Goal: Book appointment/travel/reservation

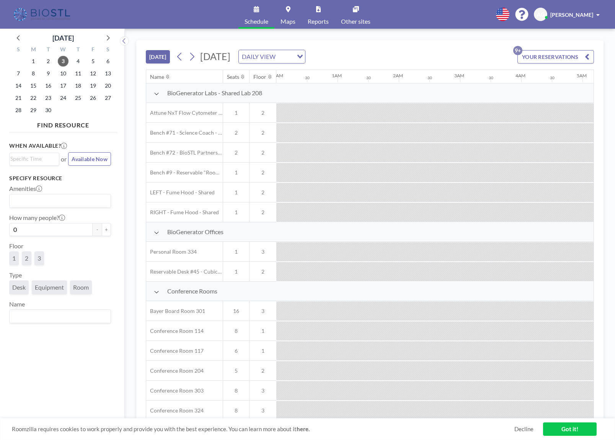
scroll to position [0, 1011]
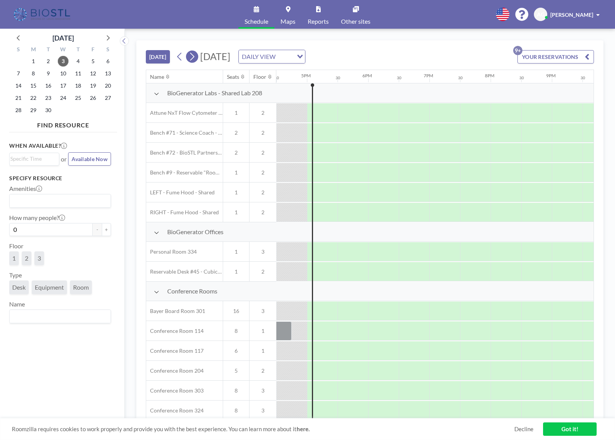
click at [195, 58] on icon at bounding box center [191, 56] width 7 height 11
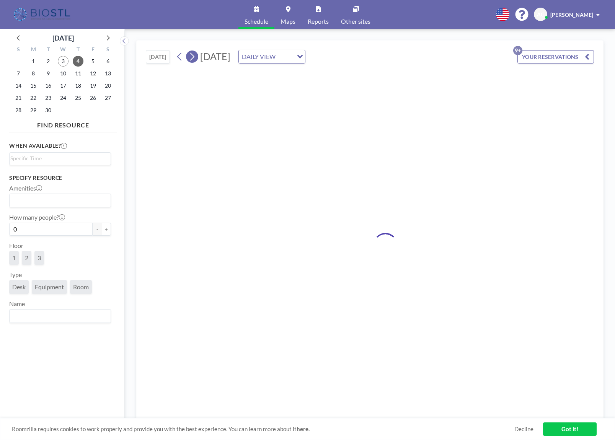
click at [196, 57] on icon at bounding box center [191, 56] width 7 height 11
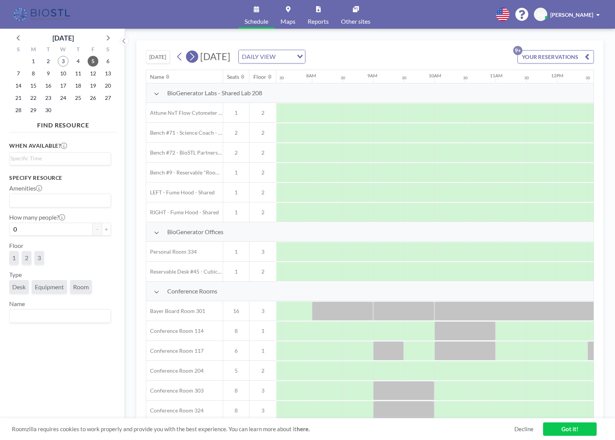
scroll to position [0, 460]
click at [195, 59] on icon at bounding box center [191, 56] width 7 height 11
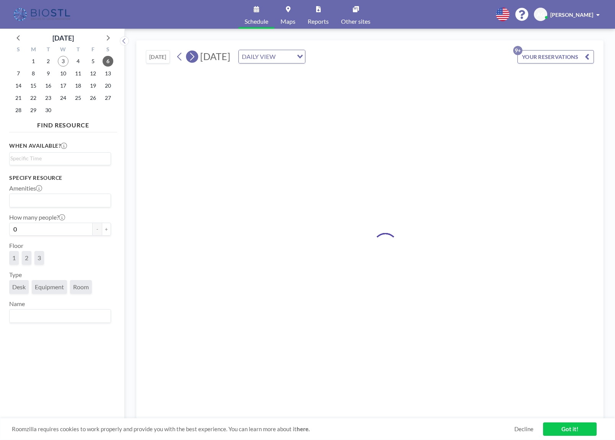
click at [194, 60] on icon at bounding box center [191, 56] width 7 height 11
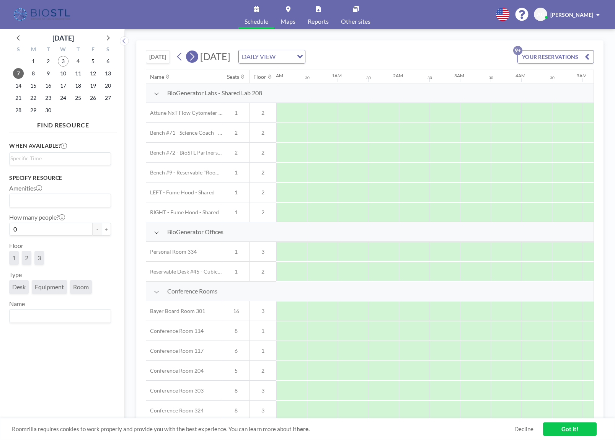
scroll to position [0, 454]
click at [194, 60] on icon at bounding box center [191, 56] width 7 height 11
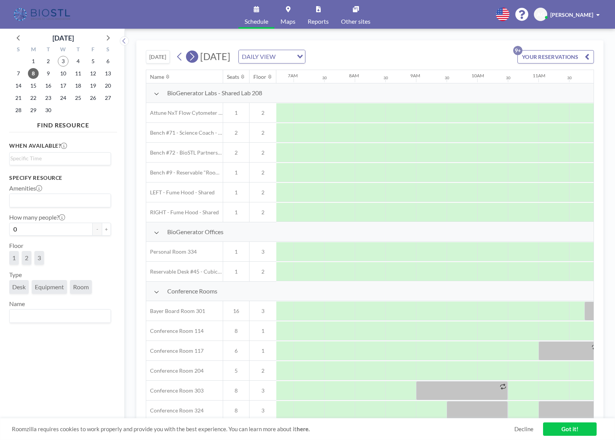
click at [194, 60] on icon at bounding box center [191, 56] width 7 height 11
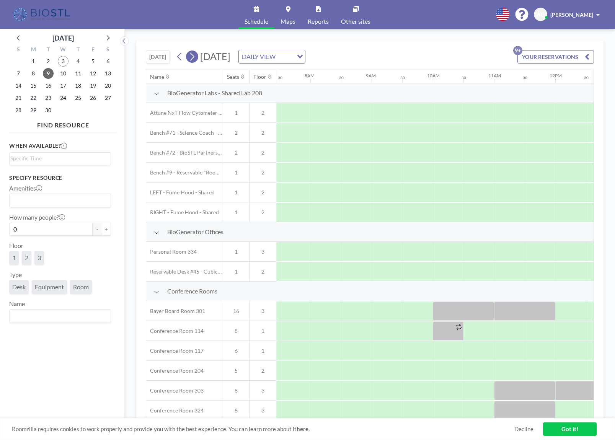
scroll to position [0, 460]
click at [194, 60] on icon at bounding box center [191, 56] width 7 height 11
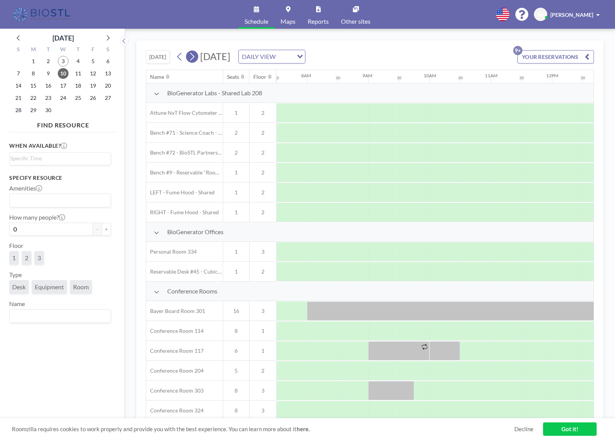
click at [191, 58] on icon at bounding box center [191, 56] width 7 height 11
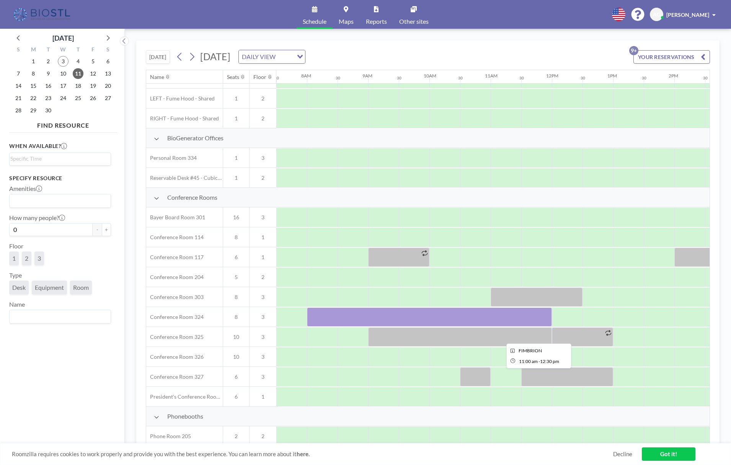
scroll to position [128, 460]
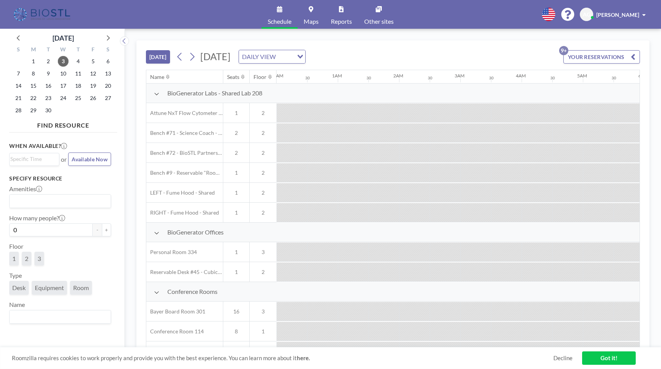
scroll to position [0, 1011]
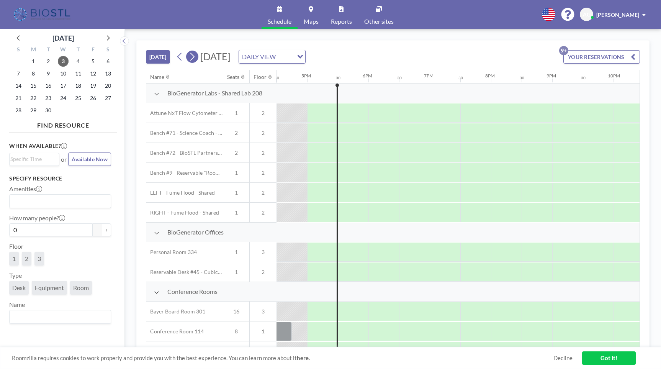
click at [195, 56] on icon at bounding box center [191, 56] width 7 height 11
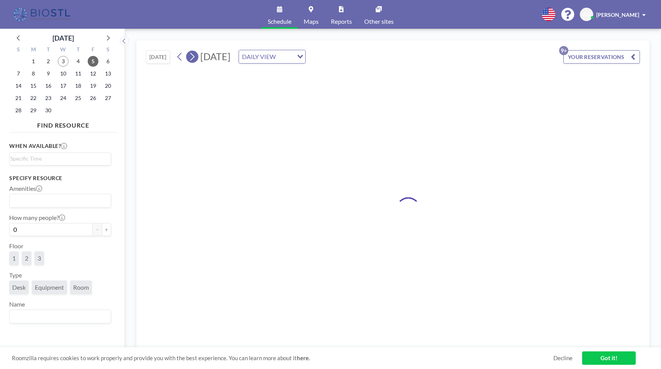
click at [195, 56] on icon at bounding box center [191, 56] width 7 height 11
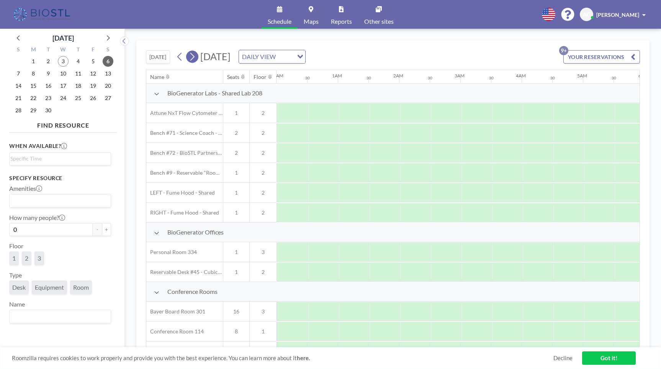
click at [195, 56] on icon at bounding box center [191, 56] width 7 height 11
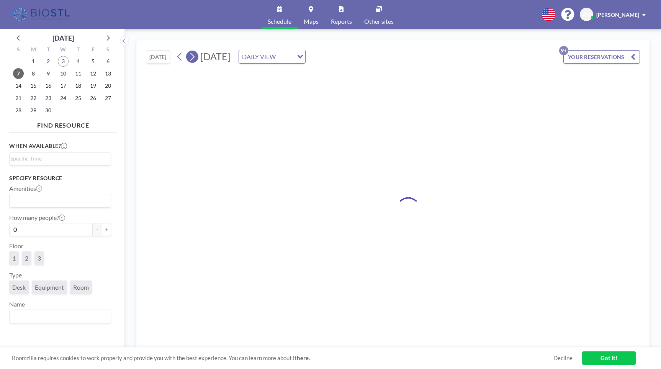
click at [195, 56] on icon at bounding box center [191, 56] width 7 height 11
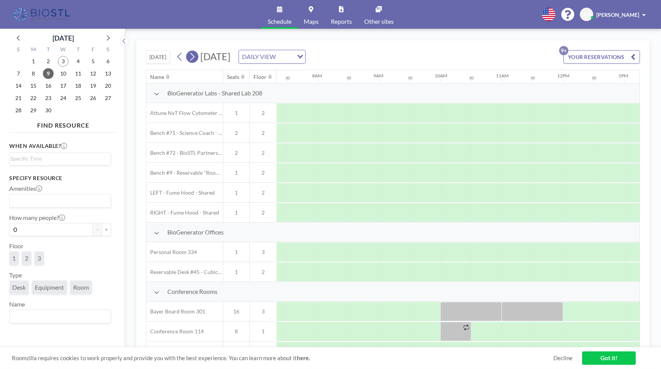
scroll to position [0, 460]
click at [195, 56] on icon at bounding box center [191, 56] width 7 height 11
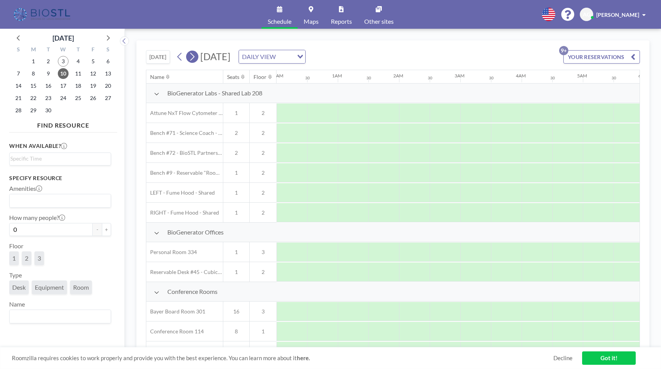
click at [195, 56] on icon at bounding box center [191, 56] width 7 height 11
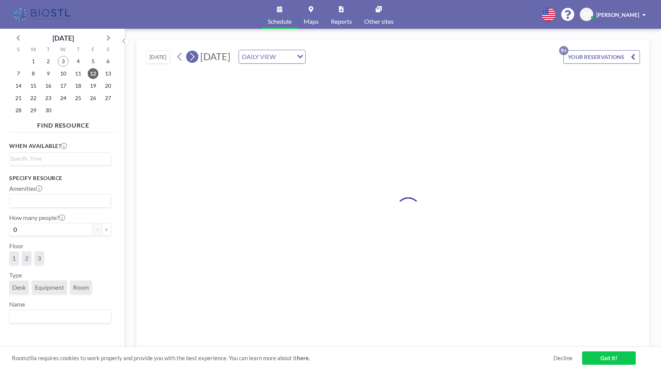
click at [195, 56] on icon at bounding box center [191, 56] width 7 height 11
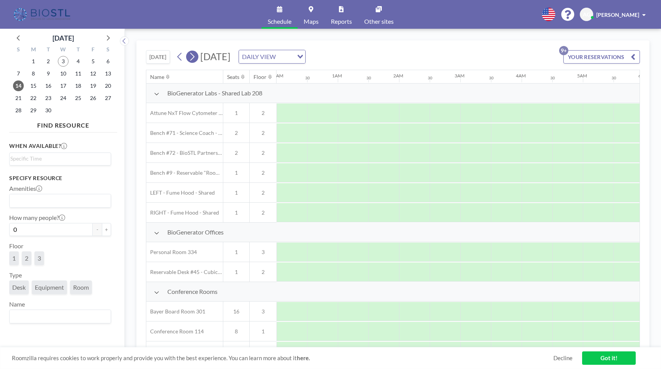
scroll to position [0, 460]
click at [195, 56] on icon at bounding box center [191, 56] width 7 height 11
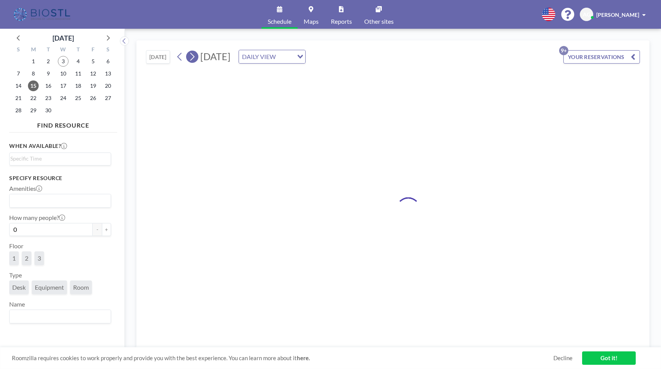
click at [195, 56] on icon at bounding box center [191, 56] width 7 height 11
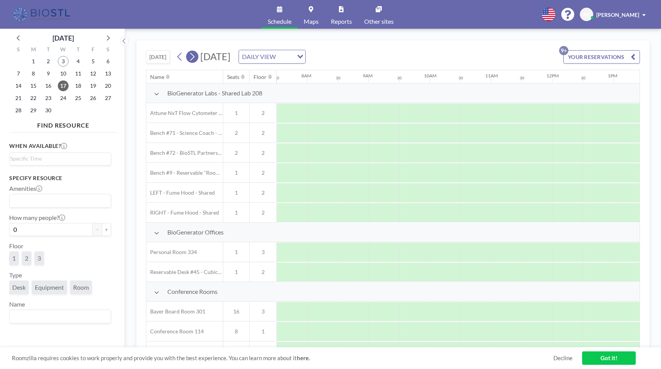
click at [195, 56] on icon at bounding box center [191, 56] width 7 height 11
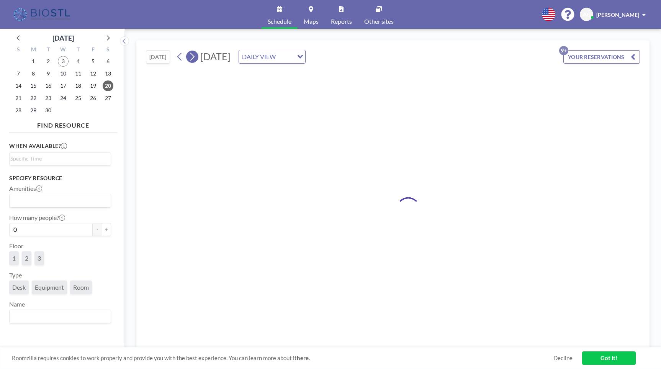
click at [195, 56] on icon at bounding box center [191, 56] width 7 height 11
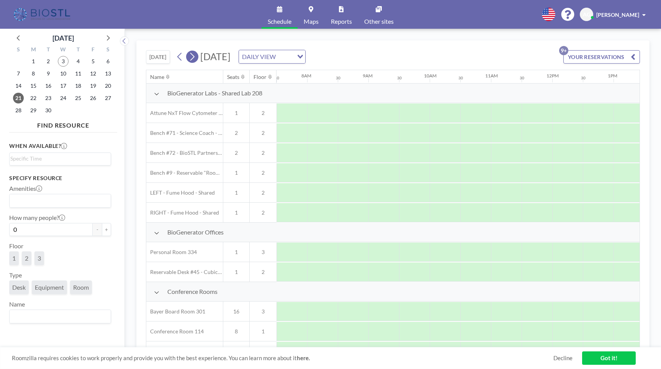
click at [195, 56] on icon at bounding box center [191, 56] width 7 height 11
click at [195, 56] on icon at bounding box center [192, 57] width 4 height 8
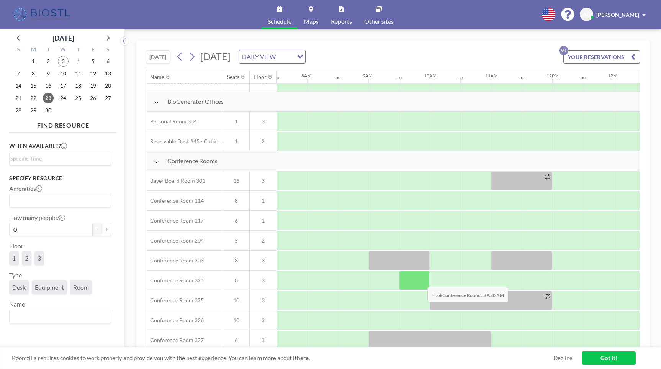
scroll to position [141, 460]
